Goal: Transaction & Acquisition: Obtain resource

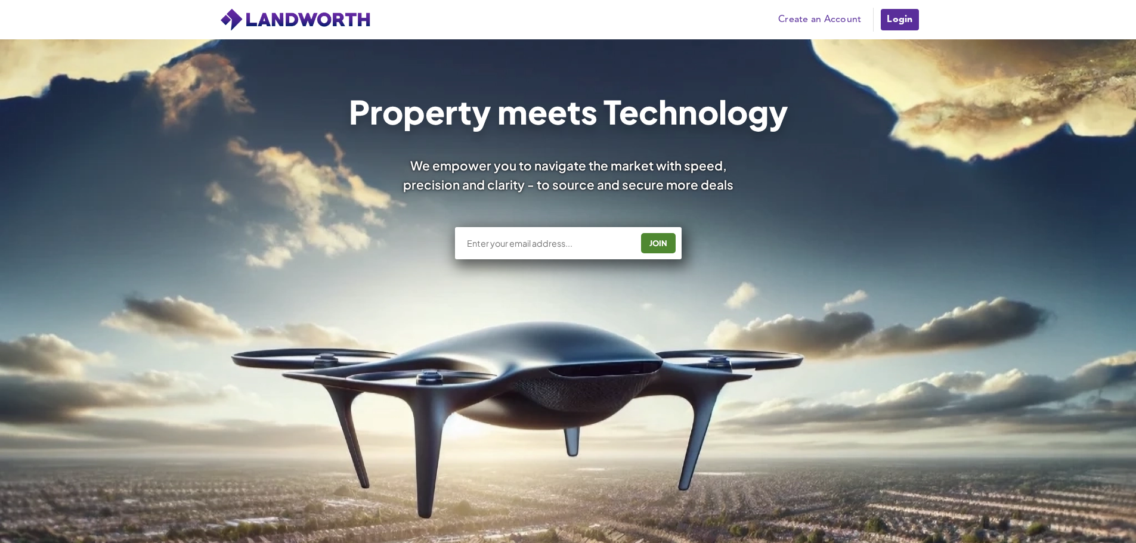
click at [513, 244] on input "text" at bounding box center [549, 243] width 166 height 12
click at [663, 247] on div "JOIN" at bounding box center [657, 243] width 27 height 19
click at [526, 249] on div "co5 7bp JOIN" at bounding box center [568, 243] width 227 height 32
click at [501, 243] on input "co5 7bp" at bounding box center [549, 243] width 166 height 12
type input "c"
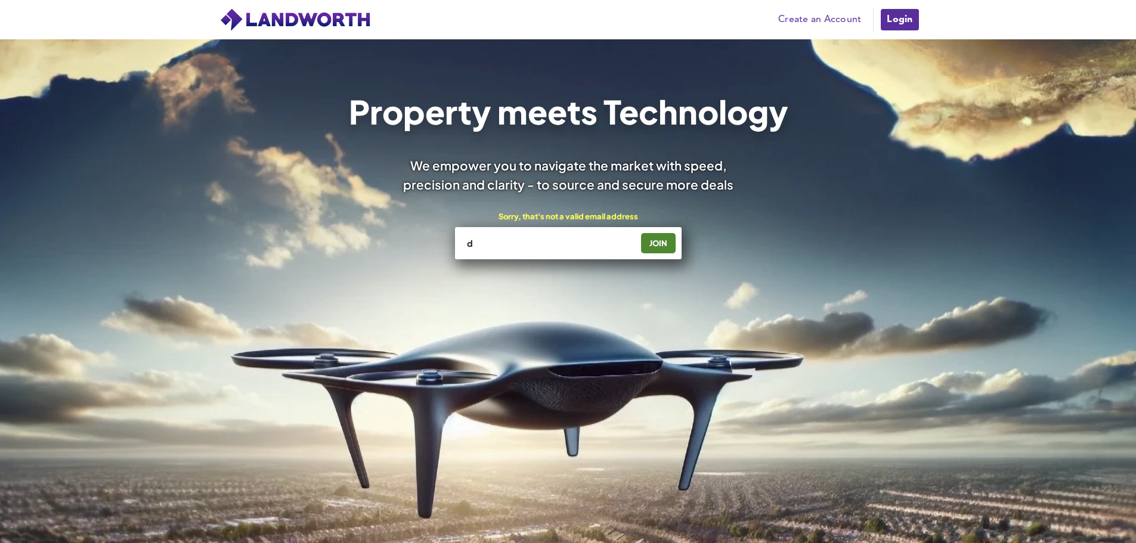
type input "[PERSON_NAME][EMAIL_ADDRESS][DOMAIN_NAME]"
click at [655, 243] on div "JOIN" at bounding box center [657, 243] width 27 height 19
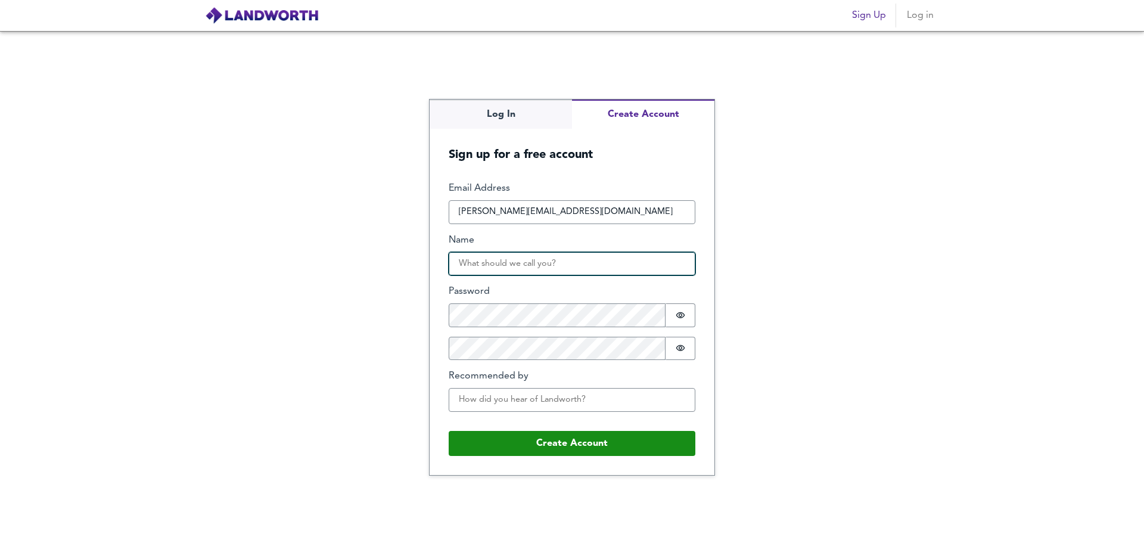
click at [550, 263] on input "Name" at bounding box center [572, 264] width 247 height 24
type input "[PERSON_NAME]"
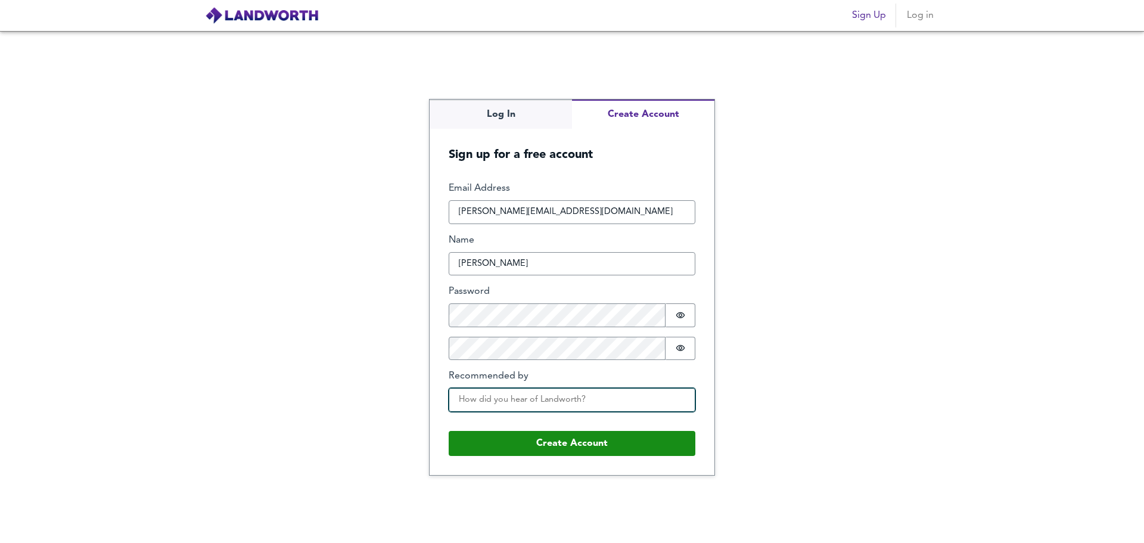
click at [592, 397] on input "Recommended by" at bounding box center [572, 400] width 247 height 24
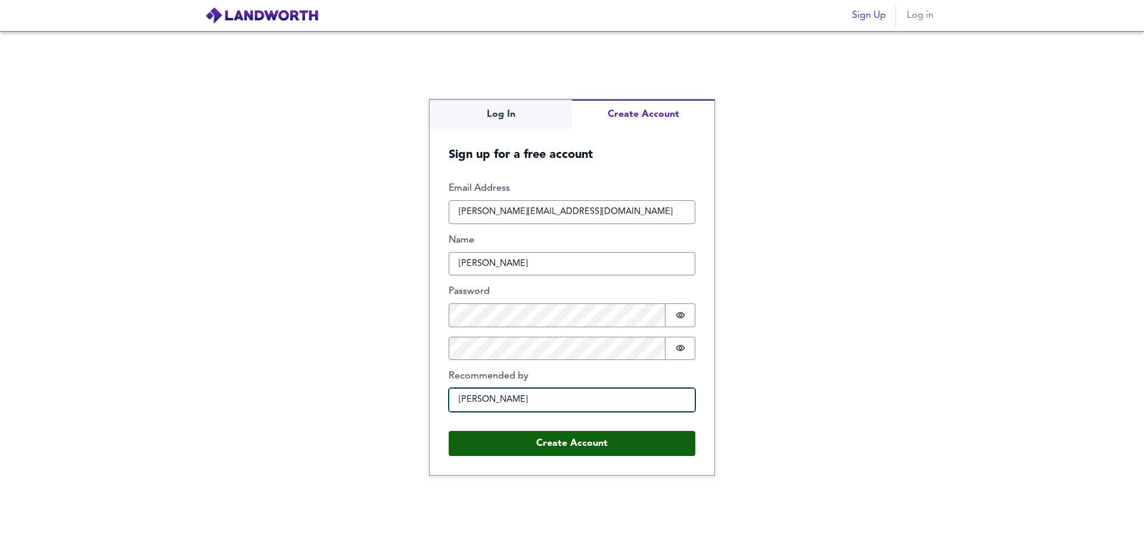
type input "Rosey Cassidy"
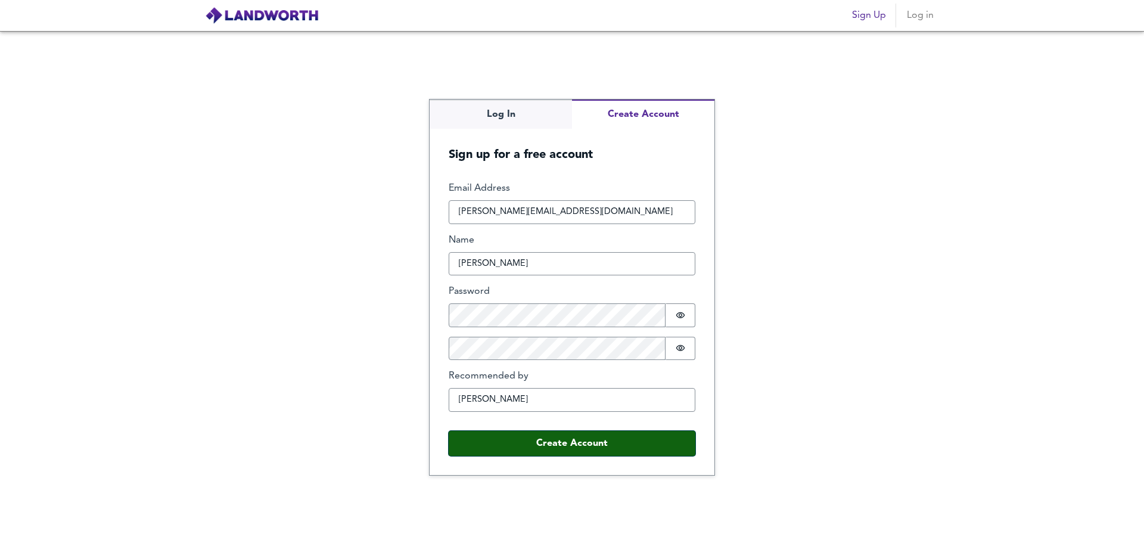
click at [590, 449] on button "Create Account" at bounding box center [572, 443] width 247 height 25
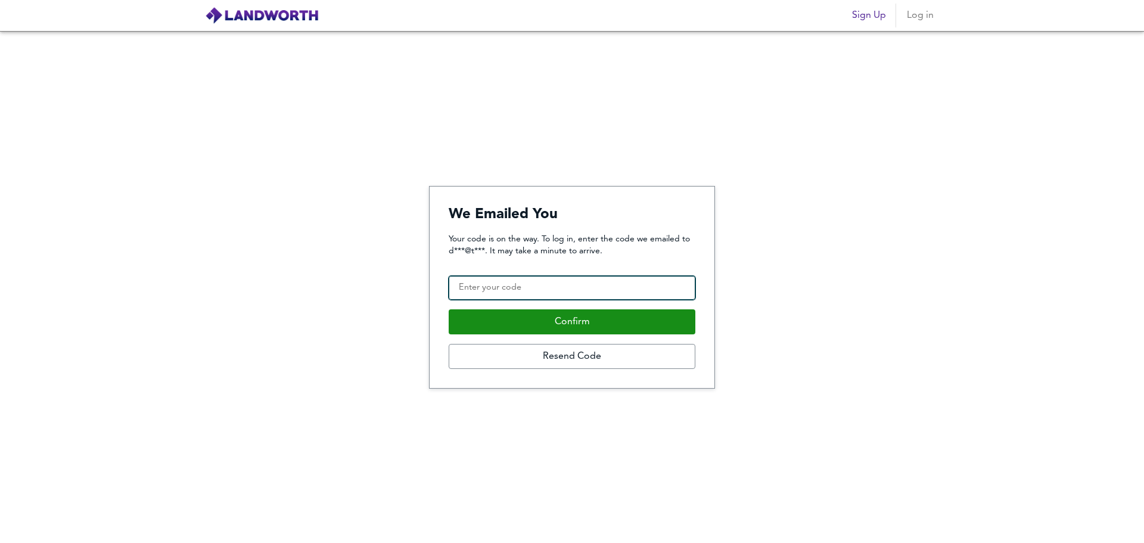
click at [488, 289] on input "Confirmation Code" at bounding box center [572, 288] width 247 height 24
paste input "762153"
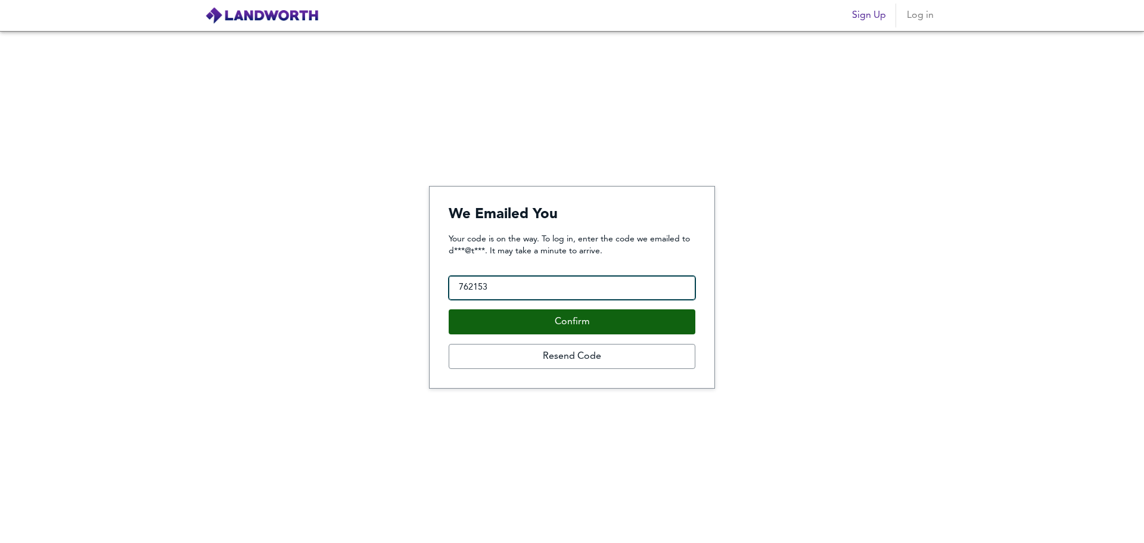
type input "762153"
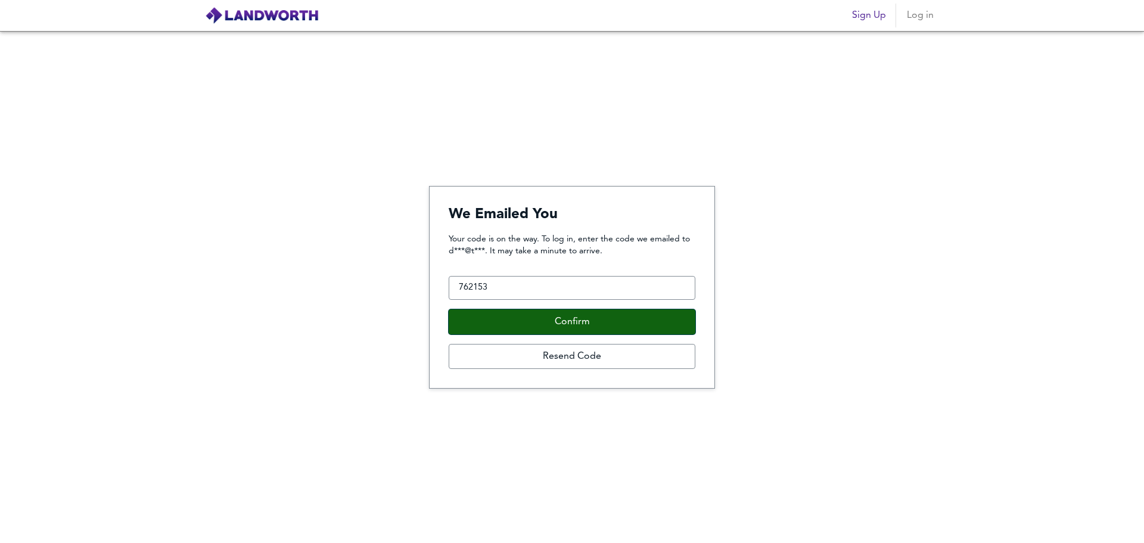
click at [545, 325] on button "Confirm" at bounding box center [572, 321] width 247 height 25
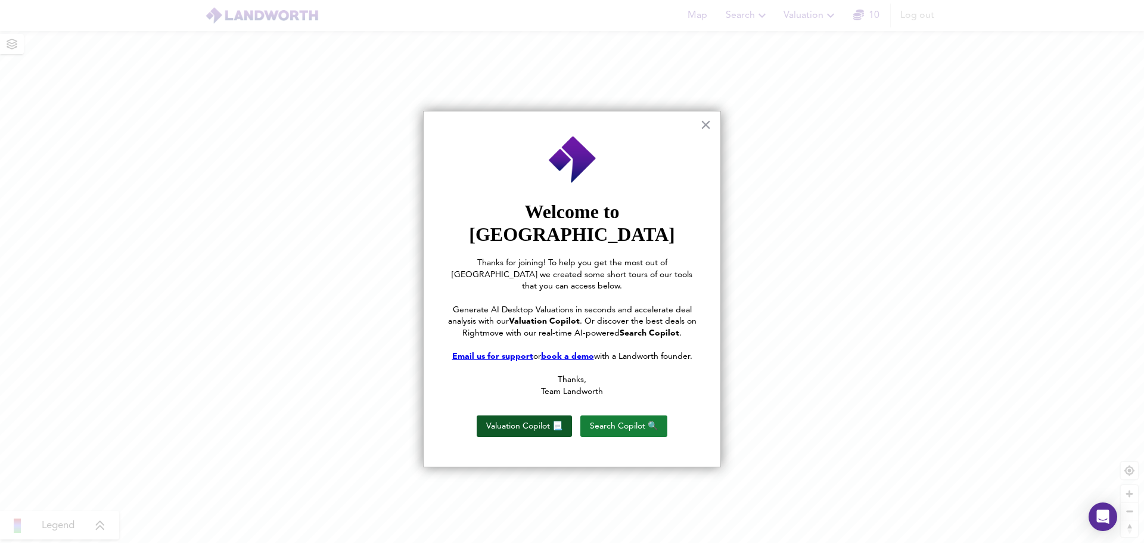
click at [539, 415] on button "Valuation Copilot 📃" at bounding box center [524, 425] width 95 height 21
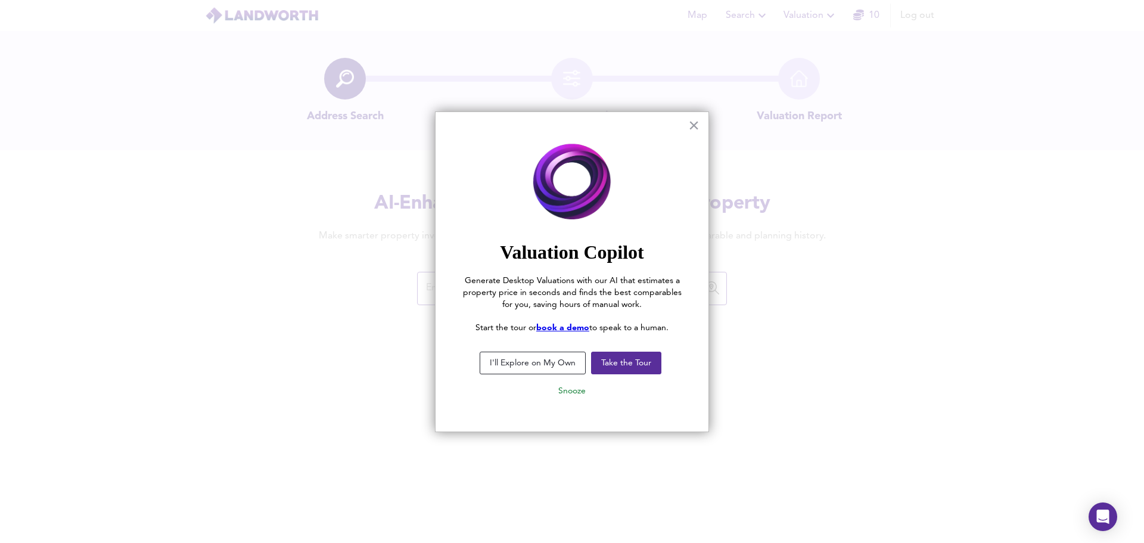
click at [525, 364] on button "I'll Explore on My Own" at bounding box center [533, 363] width 106 height 23
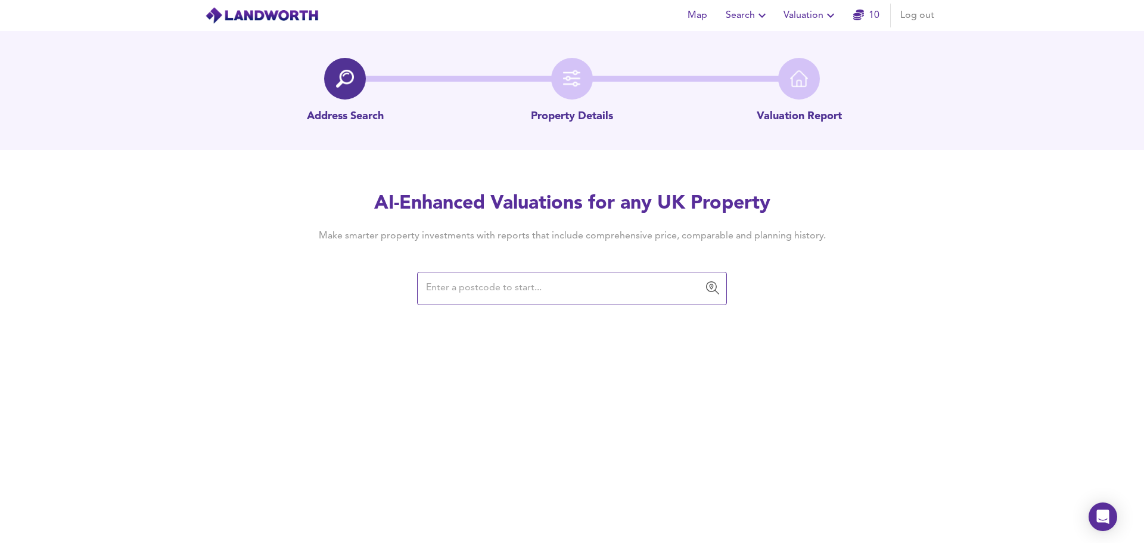
click at [489, 289] on input "text" at bounding box center [563, 288] width 281 height 23
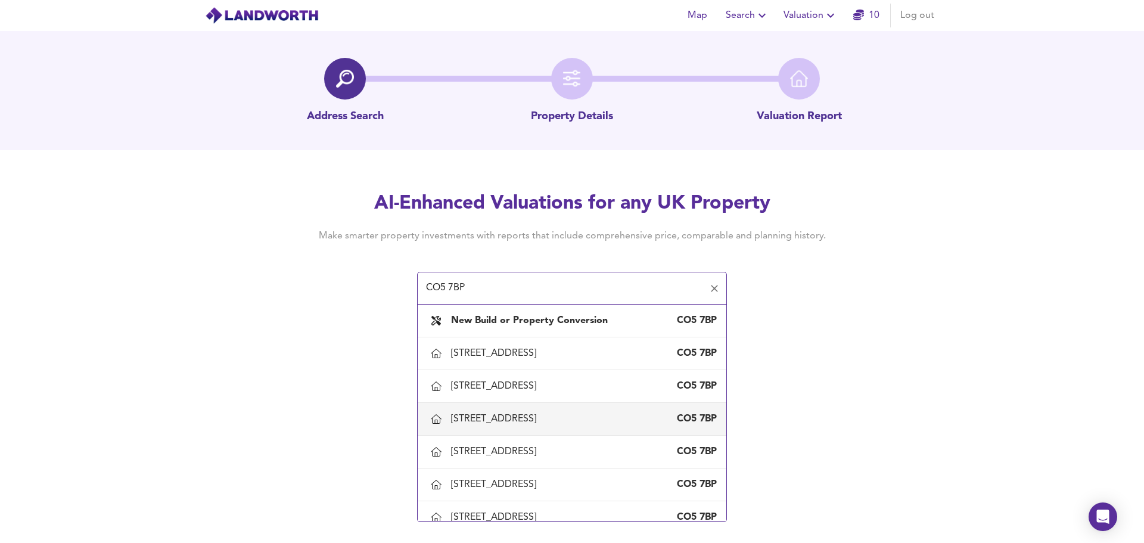
click at [541, 416] on div "3 Frere Way, Fingringhoe, Essex" at bounding box center [496, 418] width 90 height 13
type input "3 Frere Way, Fingringhoe, Essex"
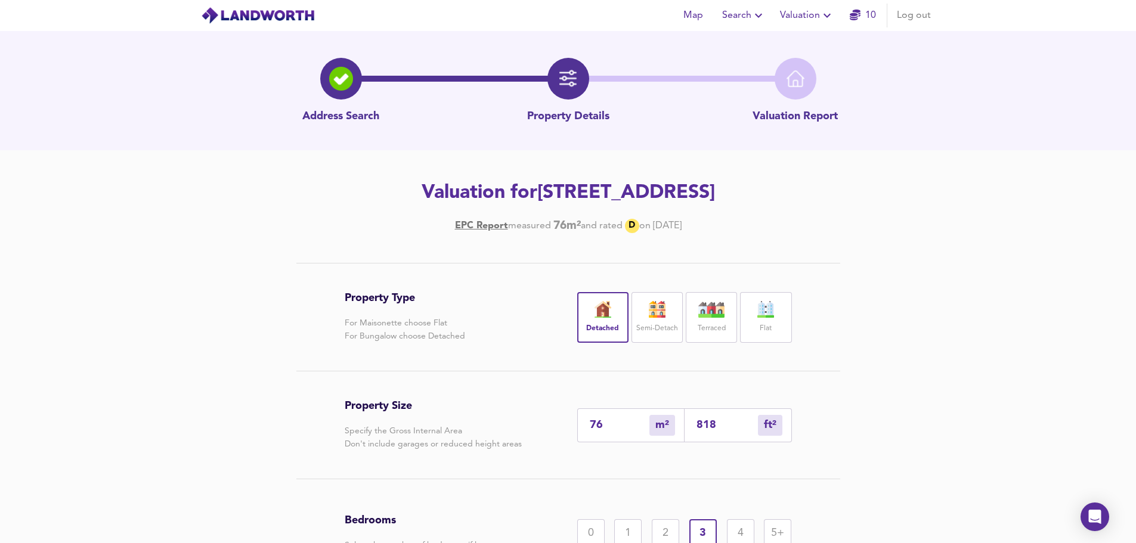
click at [606, 316] on img at bounding box center [603, 309] width 30 height 17
click at [612, 424] on input "76" at bounding box center [620, 425] width 60 height 13
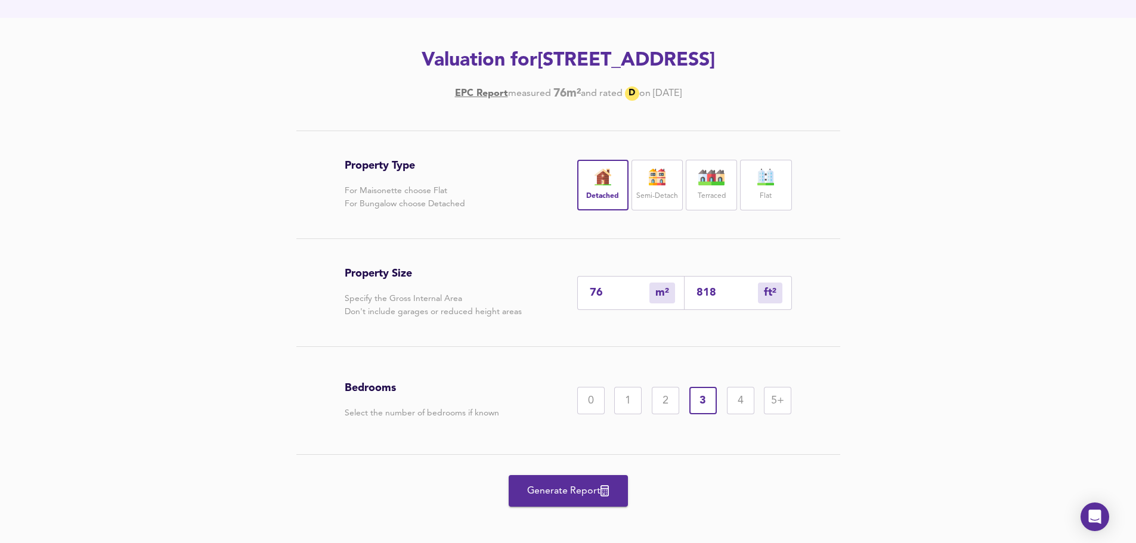
scroll to position [140, 0]
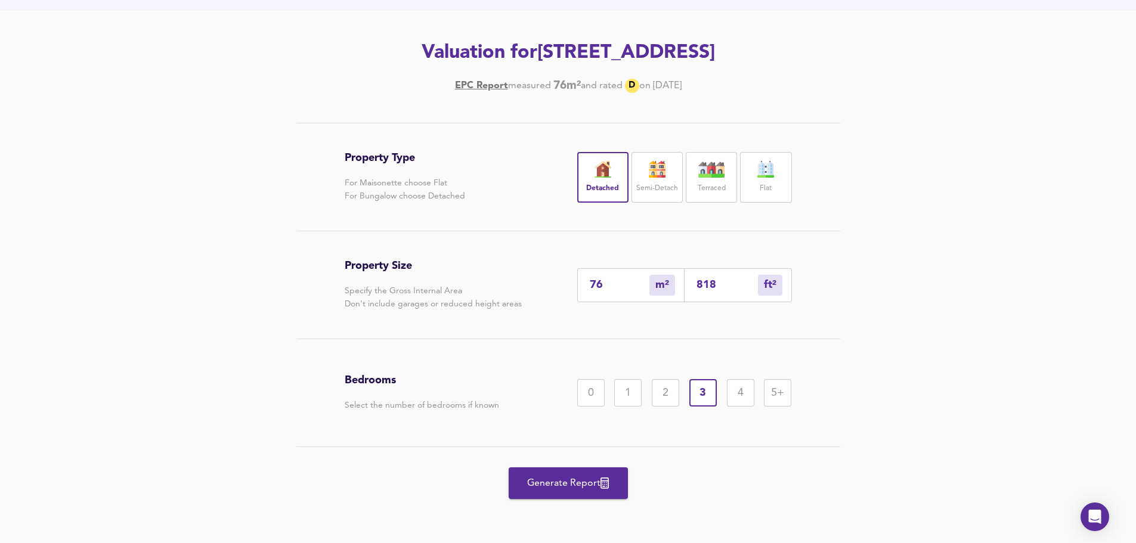
click at [567, 483] on span "Generate Report" at bounding box center [567, 483] width 95 height 17
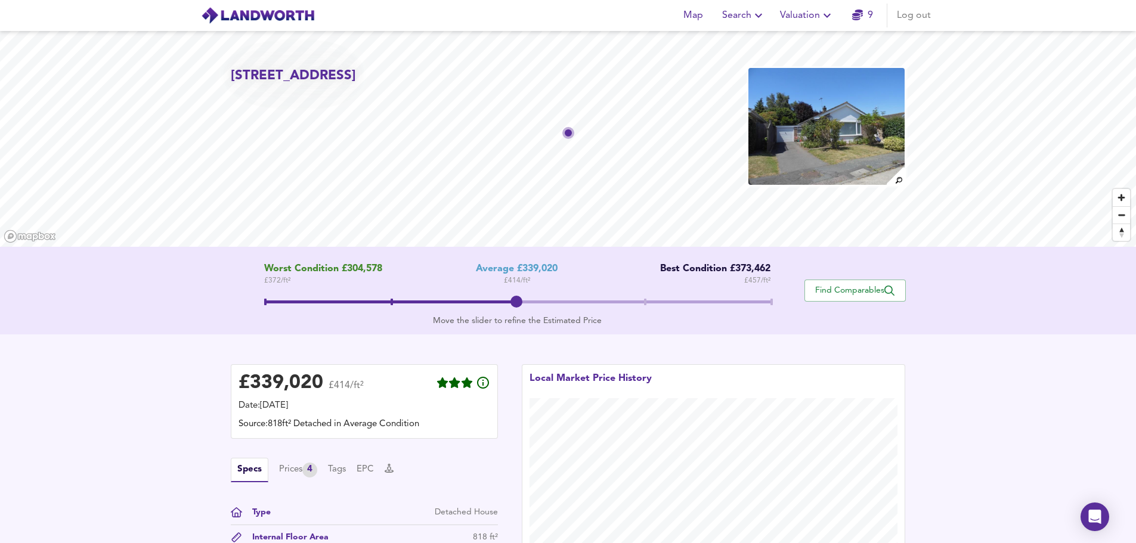
click at [864, 15] on link "9" at bounding box center [862, 15] width 21 height 17
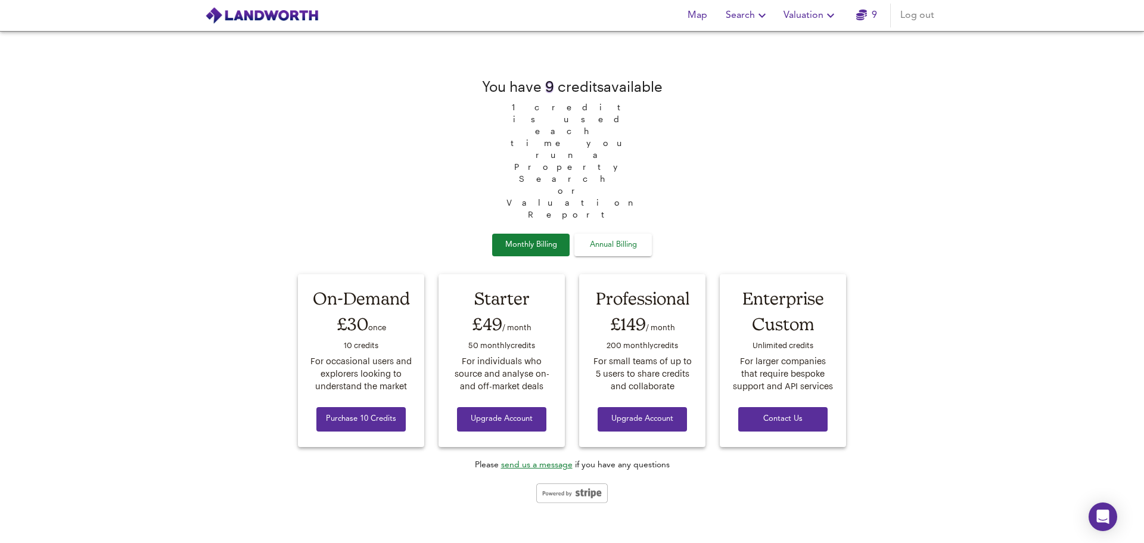
drag, startPoint x: 276, startPoint y: 461, endPoint x: 117, endPoint y: 138, distance: 360.1
click at [117, 138] on div "You have 9 credit s available 1 credit is used each time you run a Property Sea…" at bounding box center [572, 287] width 1144 height 512
drag, startPoint x: 165, startPoint y: 0, endPoint x: 72, endPoint y: 107, distance: 142.0
click at [72, 107] on div "You have 9 credit s available 1 credit is used each time you run a Property Sea…" at bounding box center [572, 287] width 1144 height 512
drag, startPoint x: 1043, startPoint y: 0, endPoint x: 142, endPoint y: 144, distance: 911.5
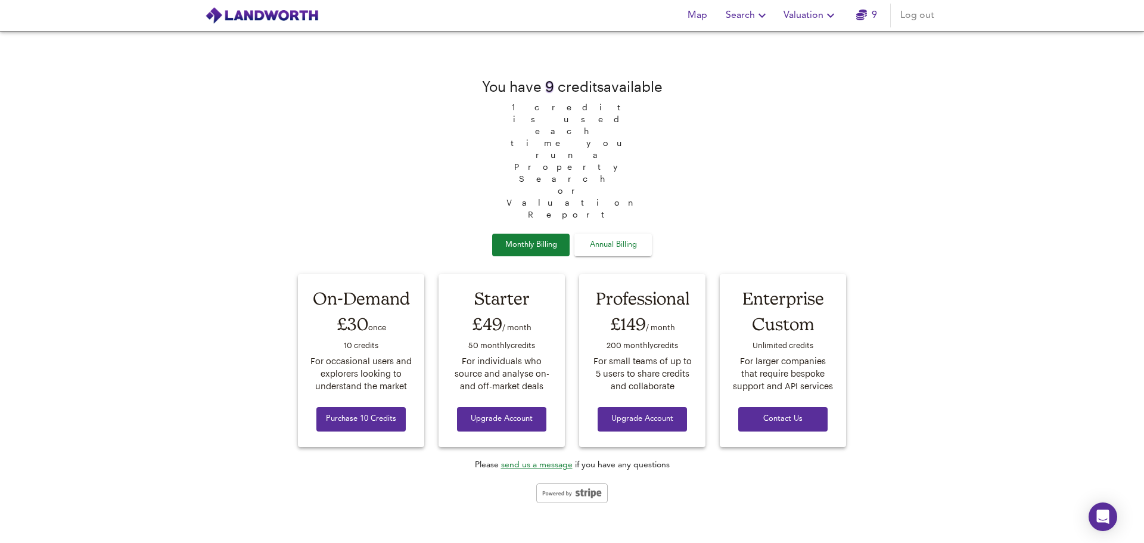
click at [142, 144] on div "You have 9 credit s available 1 credit is used each time you run a Property Sea…" at bounding box center [572, 287] width 1144 height 512
drag, startPoint x: 91, startPoint y: 0, endPoint x: 138, endPoint y: 94, distance: 104.8
click at [138, 94] on div "You have 9 credit s available 1 credit is used each time you run a Property Sea…" at bounding box center [572, 287] width 1144 height 512
click at [40, 93] on div "You have 9 credit s available 1 credit is used each time you run a Property Sea…" at bounding box center [572, 287] width 1144 height 512
click at [933, 17] on span "Log out" at bounding box center [918, 15] width 34 height 17
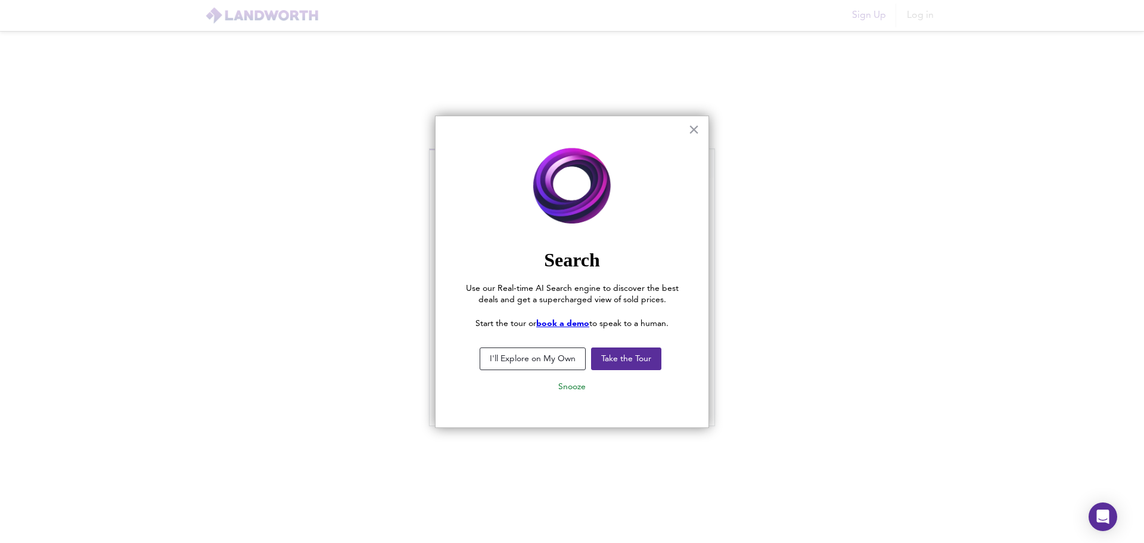
click at [536, 361] on button "I'll Explore on My Own" at bounding box center [533, 359] width 106 height 23
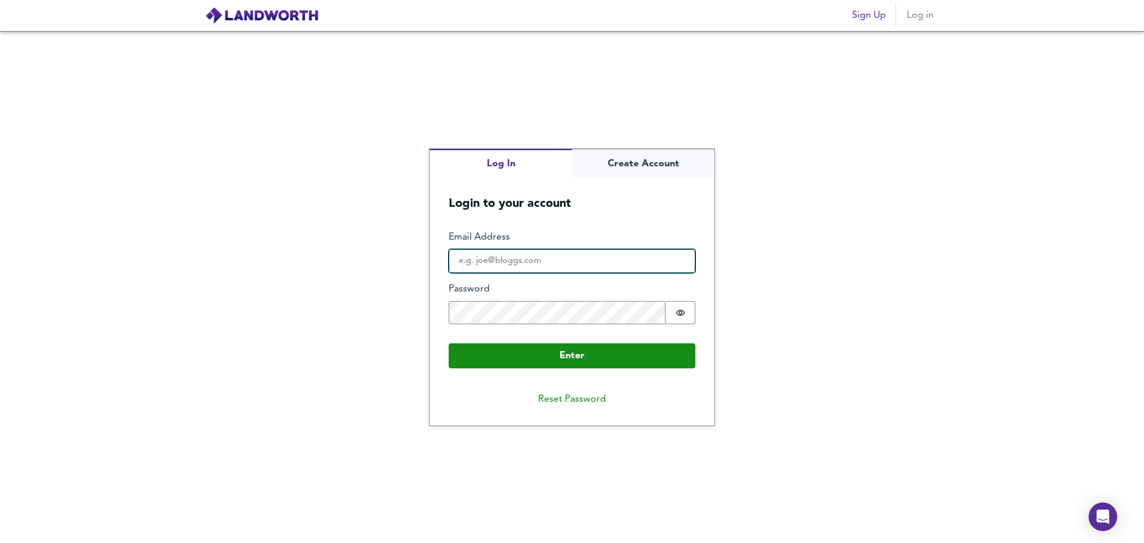
click at [499, 257] on input "Email Address" at bounding box center [572, 261] width 247 height 24
type input "[PERSON_NAME][EMAIL_ADDRESS][DOMAIN_NAME]"
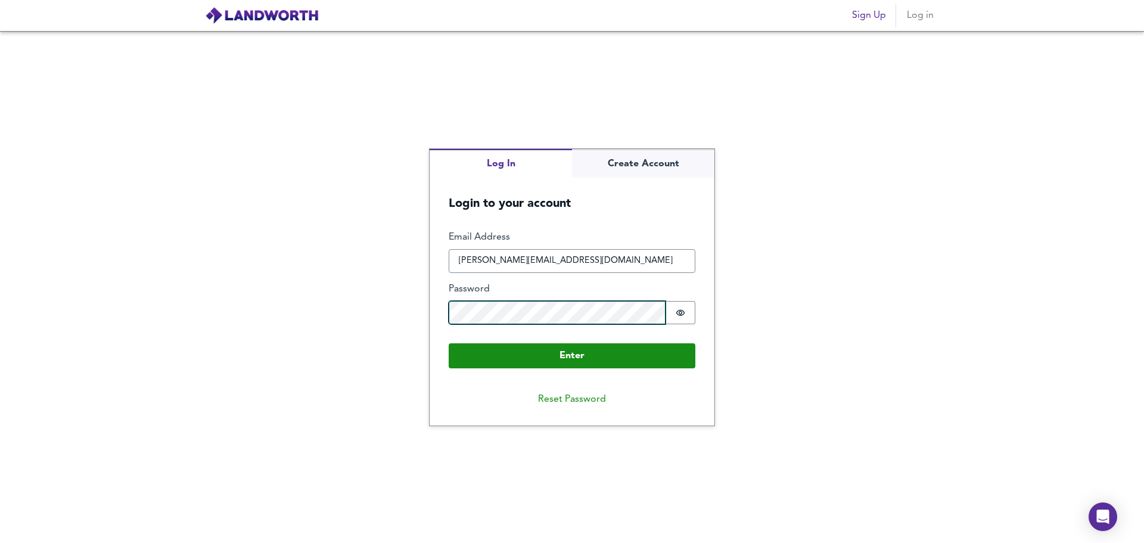
click at [449, 343] on button "Enter" at bounding box center [572, 355] width 247 height 25
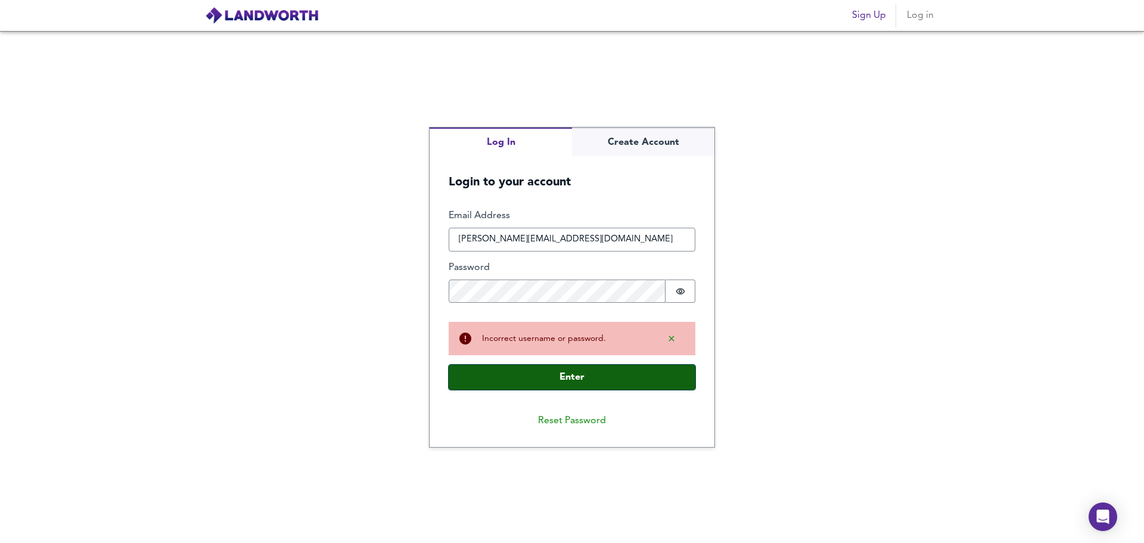
click at [570, 379] on button "Enter" at bounding box center [572, 377] width 247 height 25
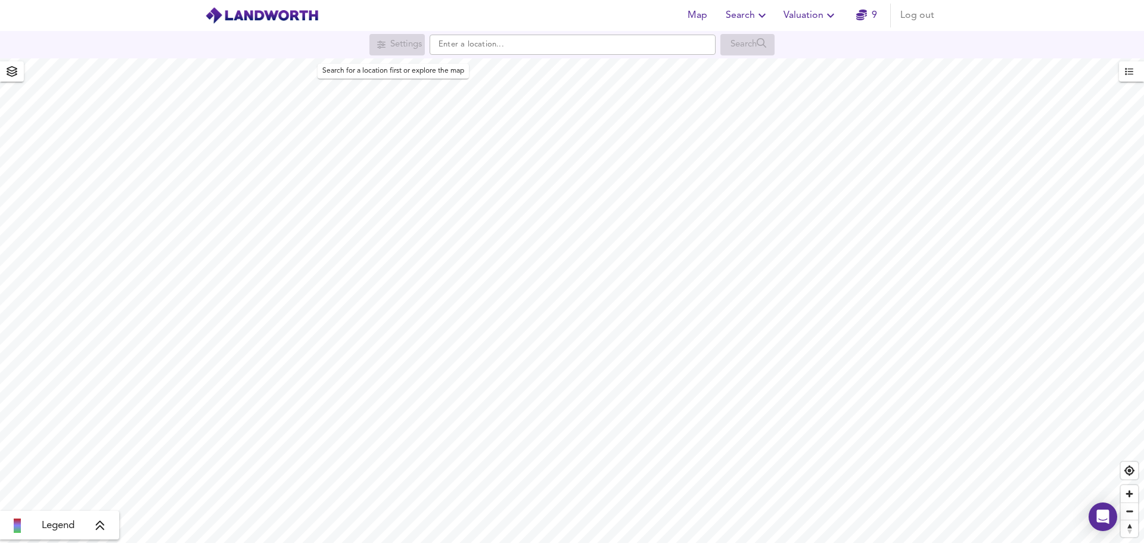
click at [381, 44] on div "Settings" at bounding box center [397, 44] width 55 height 21
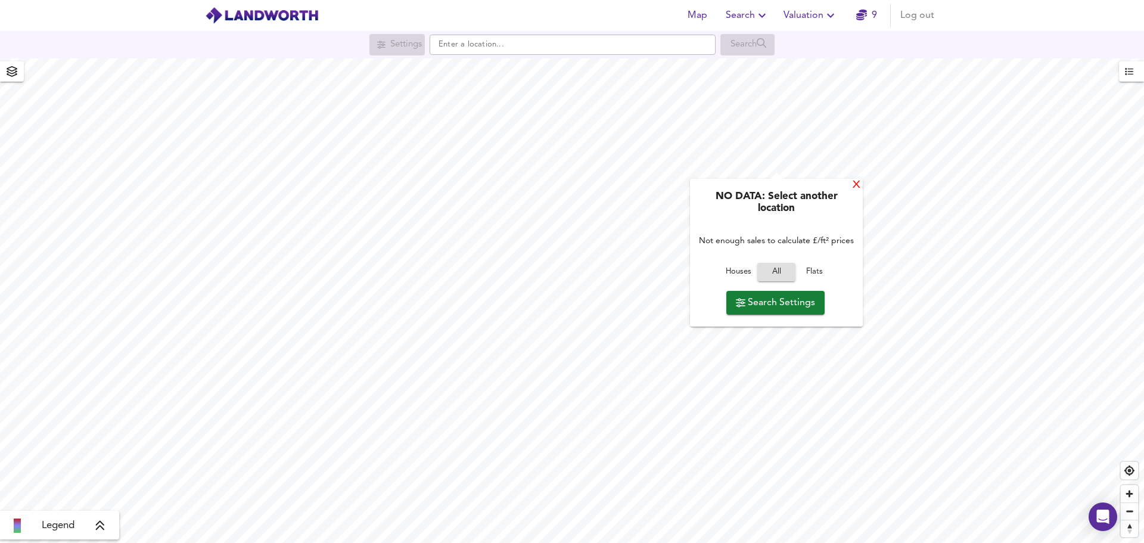
click at [854, 185] on div "X" at bounding box center [857, 185] width 10 height 11
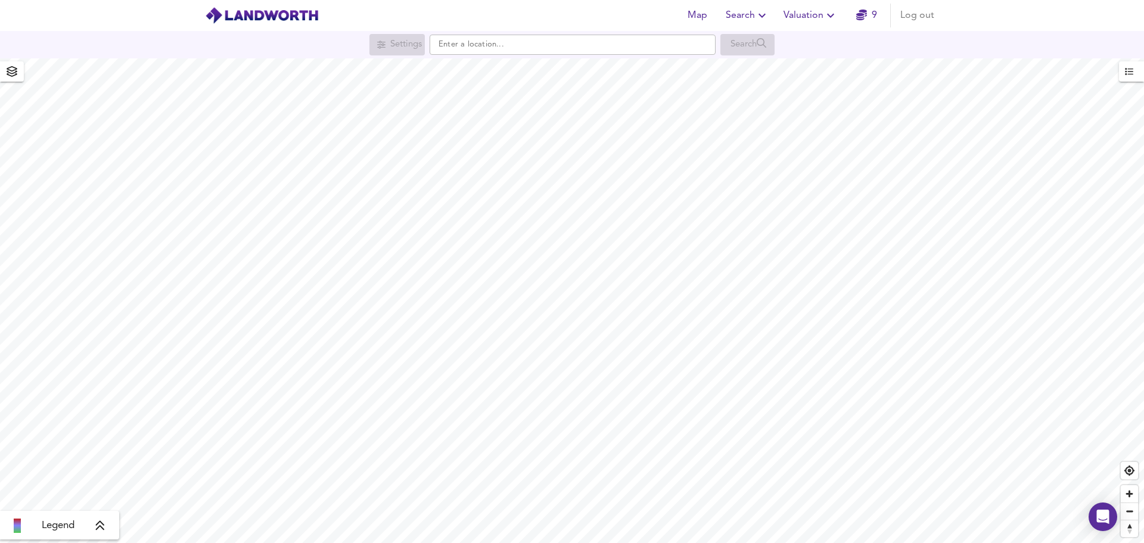
drag, startPoint x: 100, startPoint y: 0, endPoint x: 94, endPoint y: 16, distance: 17.4
click at [94, 16] on header "Map Search Valuation 9 Log out" at bounding box center [572, 15] width 1144 height 31
